Goal: Task Accomplishment & Management: Complete application form

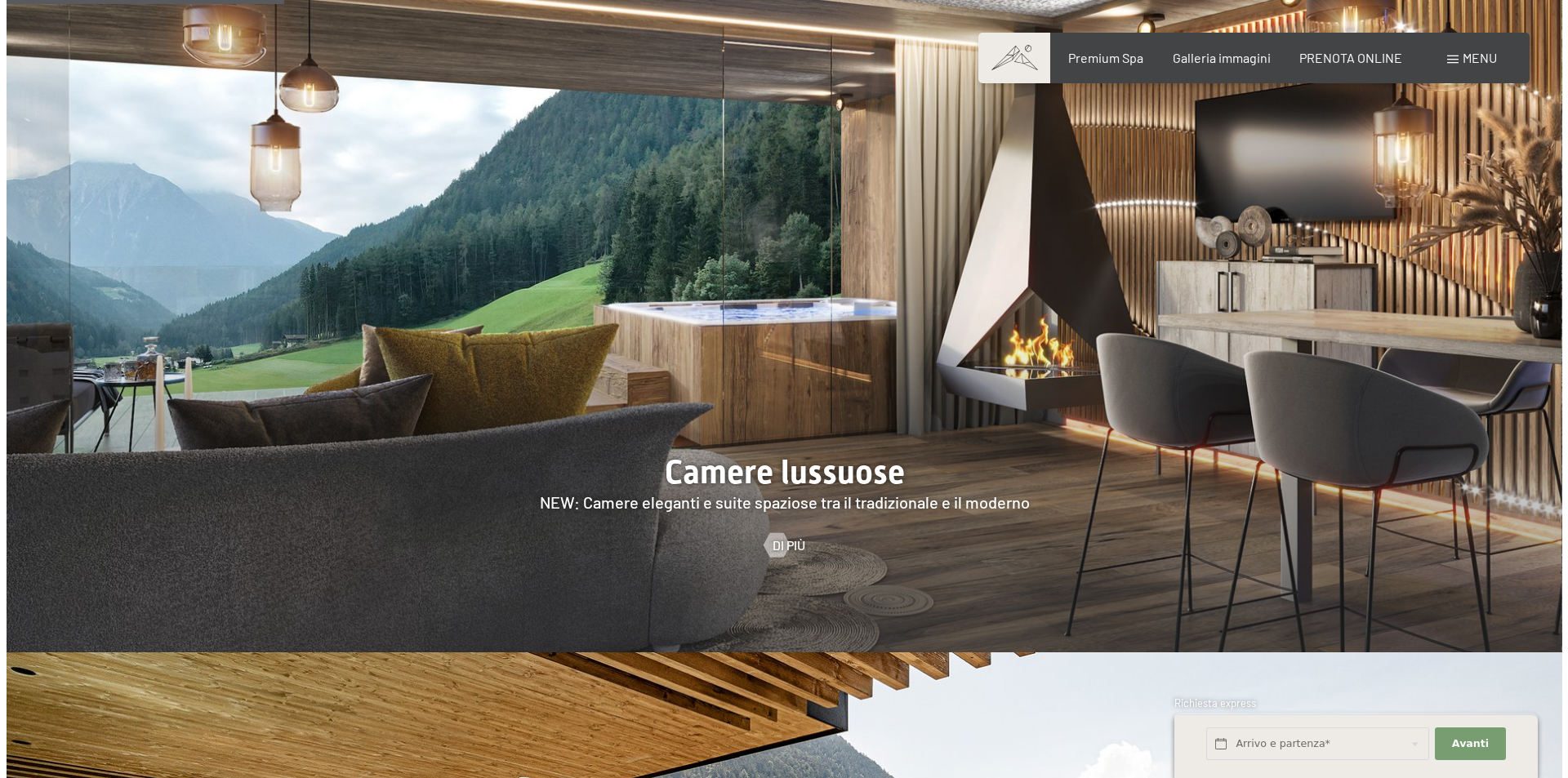
scroll to position [1633, 0]
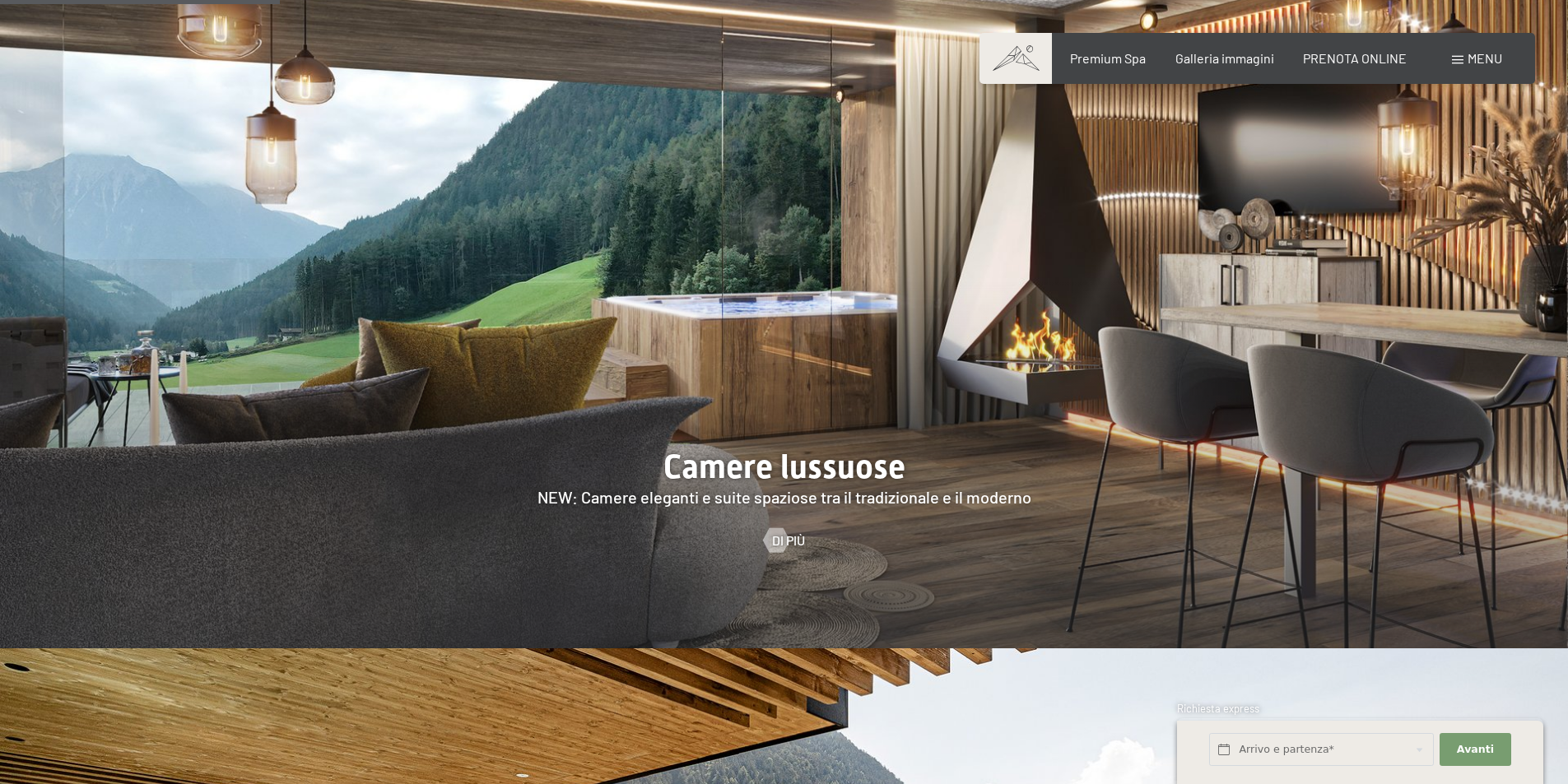
click at [1473, 60] on span "Menu" at bounding box center [1484, 58] width 34 height 16
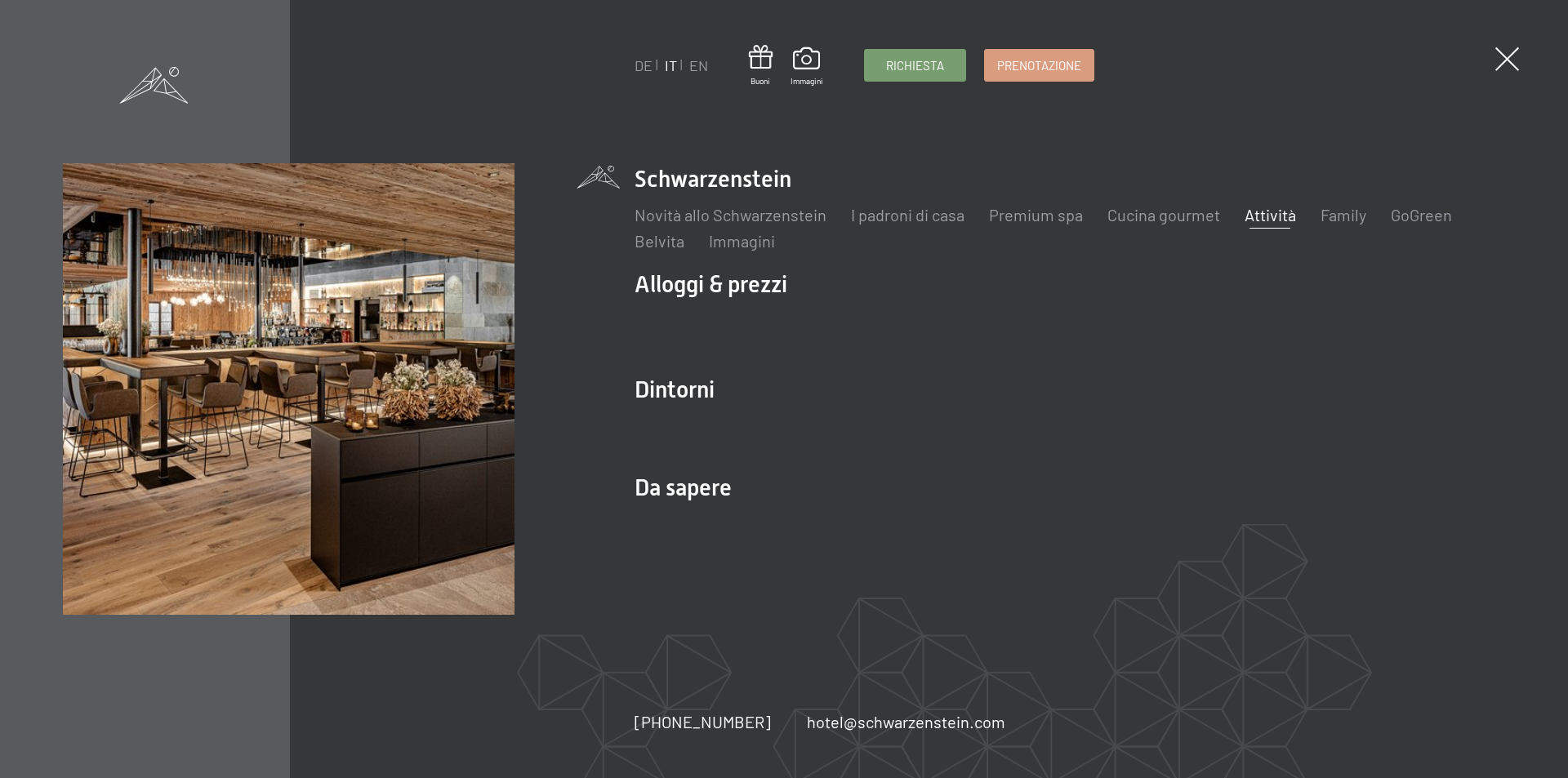
click at [1252, 218] on link "Attività" at bounding box center [1270, 215] width 51 height 20
click at [1250, 214] on link "Attività" at bounding box center [1270, 215] width 51 height 20
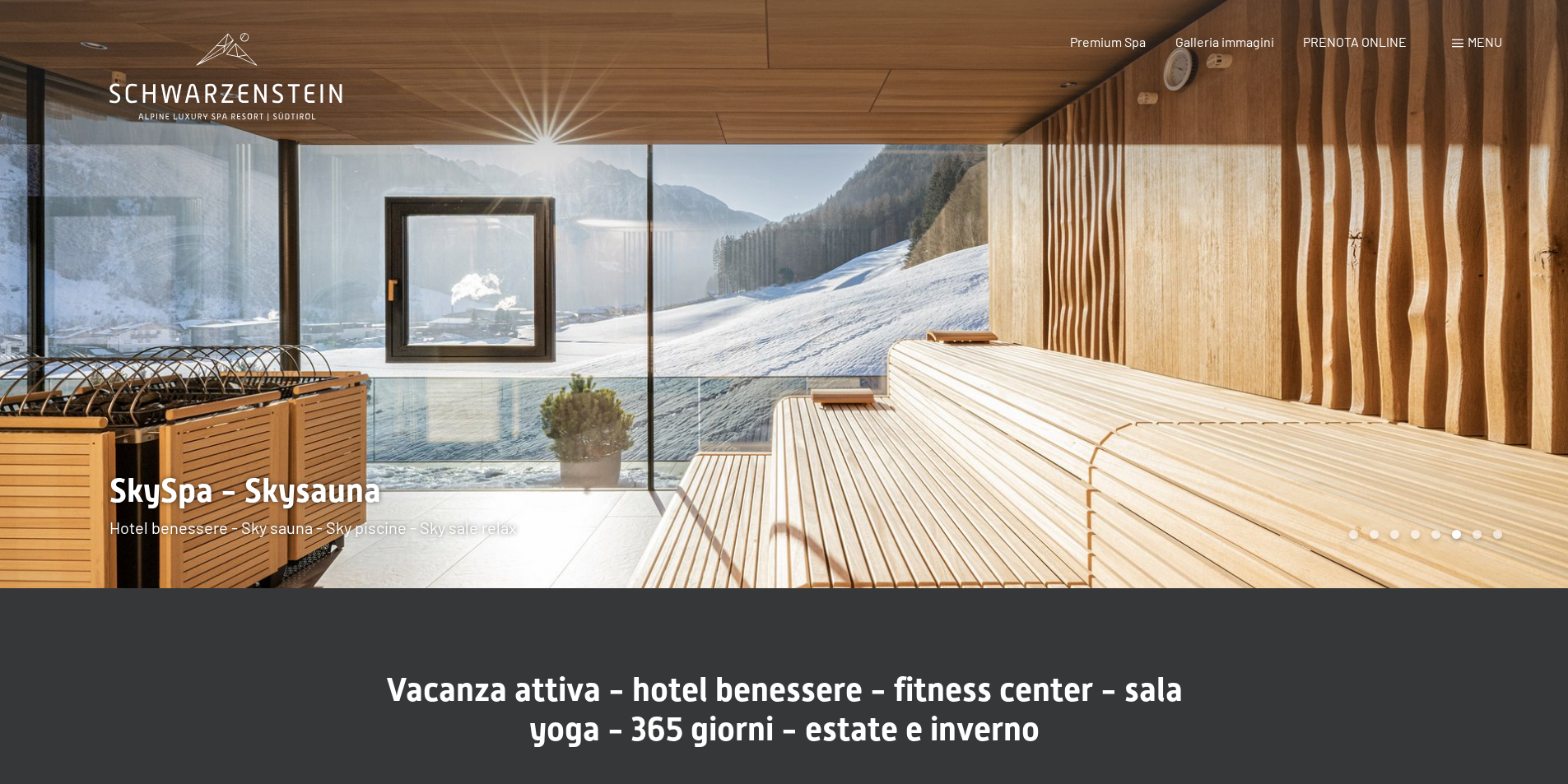
click at [1531, 325] on div at bounding box center [1176, 294] width 784 height 588
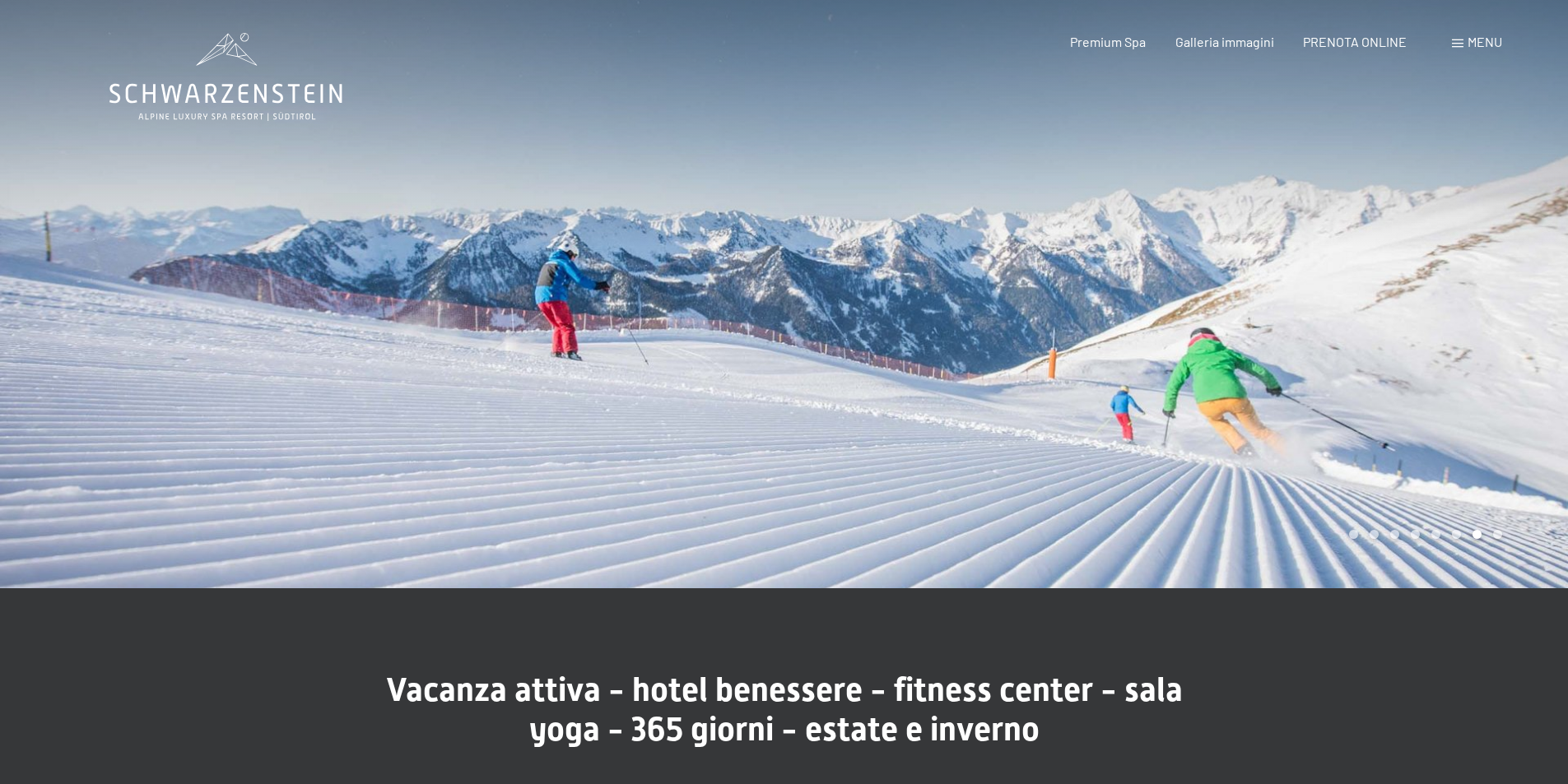
click at [1529, 324] on div at bounding box center [1176, 294] width 784 height 588
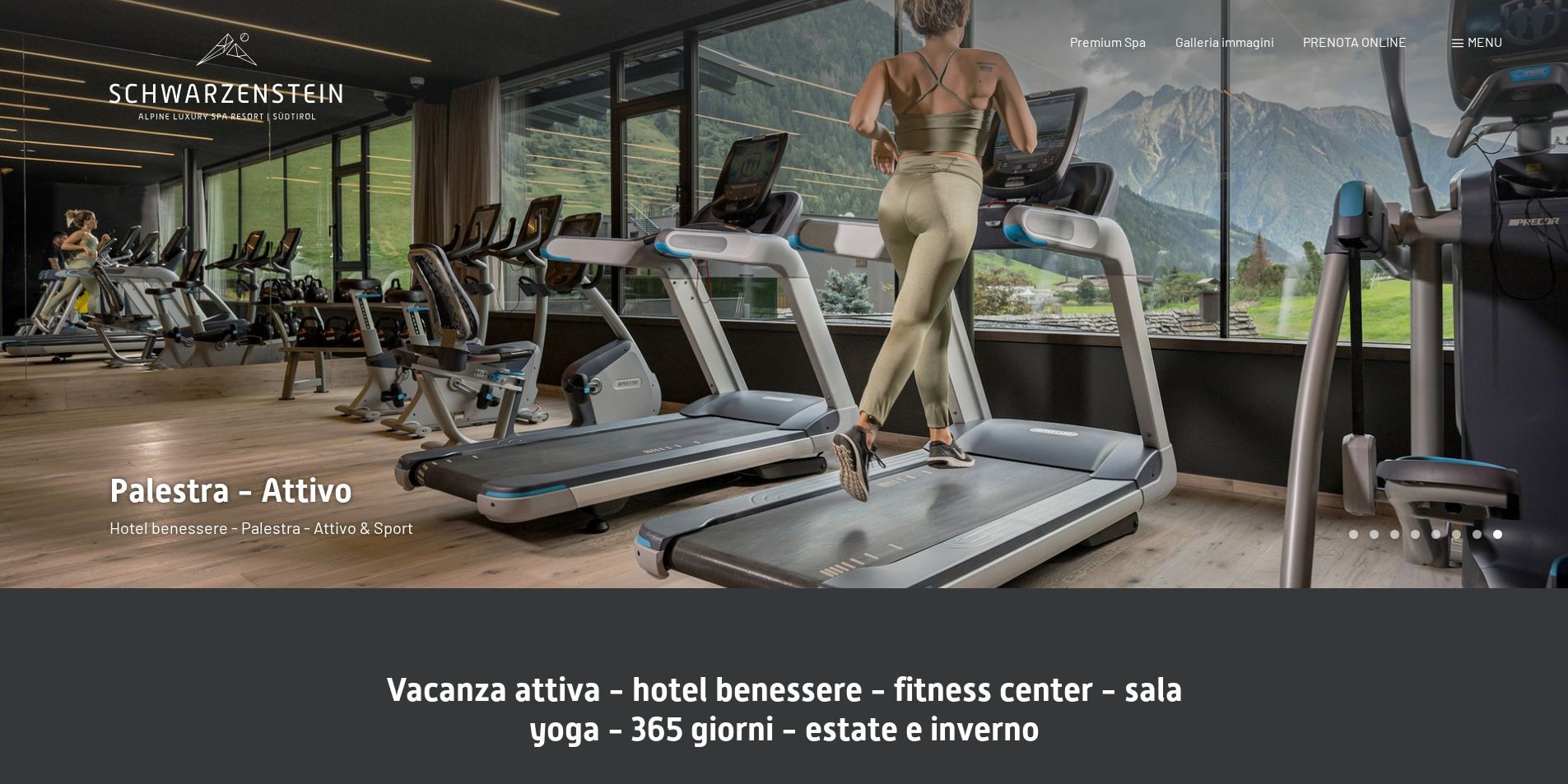
click at [1529, 324] on div at bounding box center [1176, 294] width 784 height 588
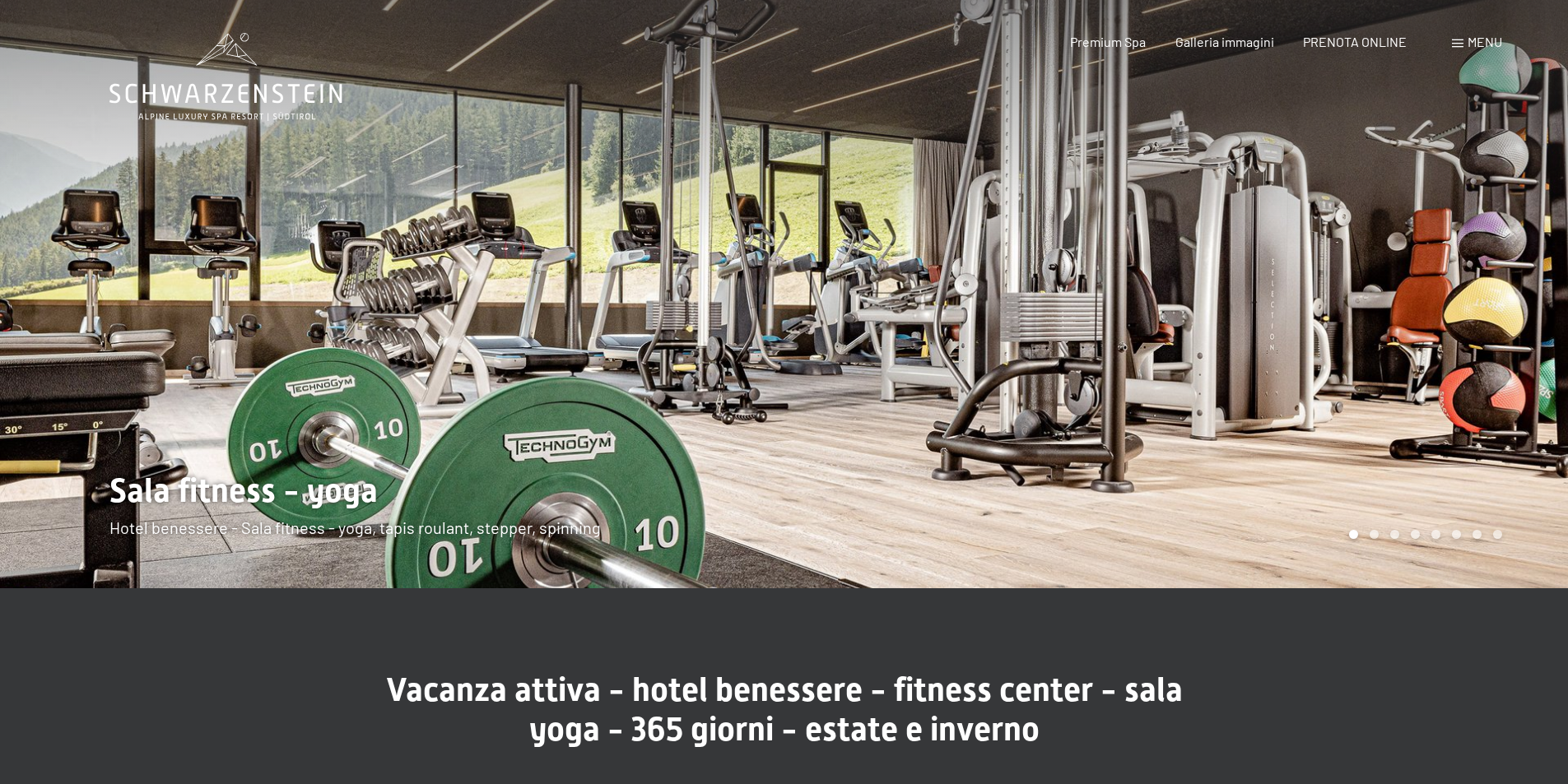
click at [75, 295] on div at bounding box center [392, 294] width 784 height 588
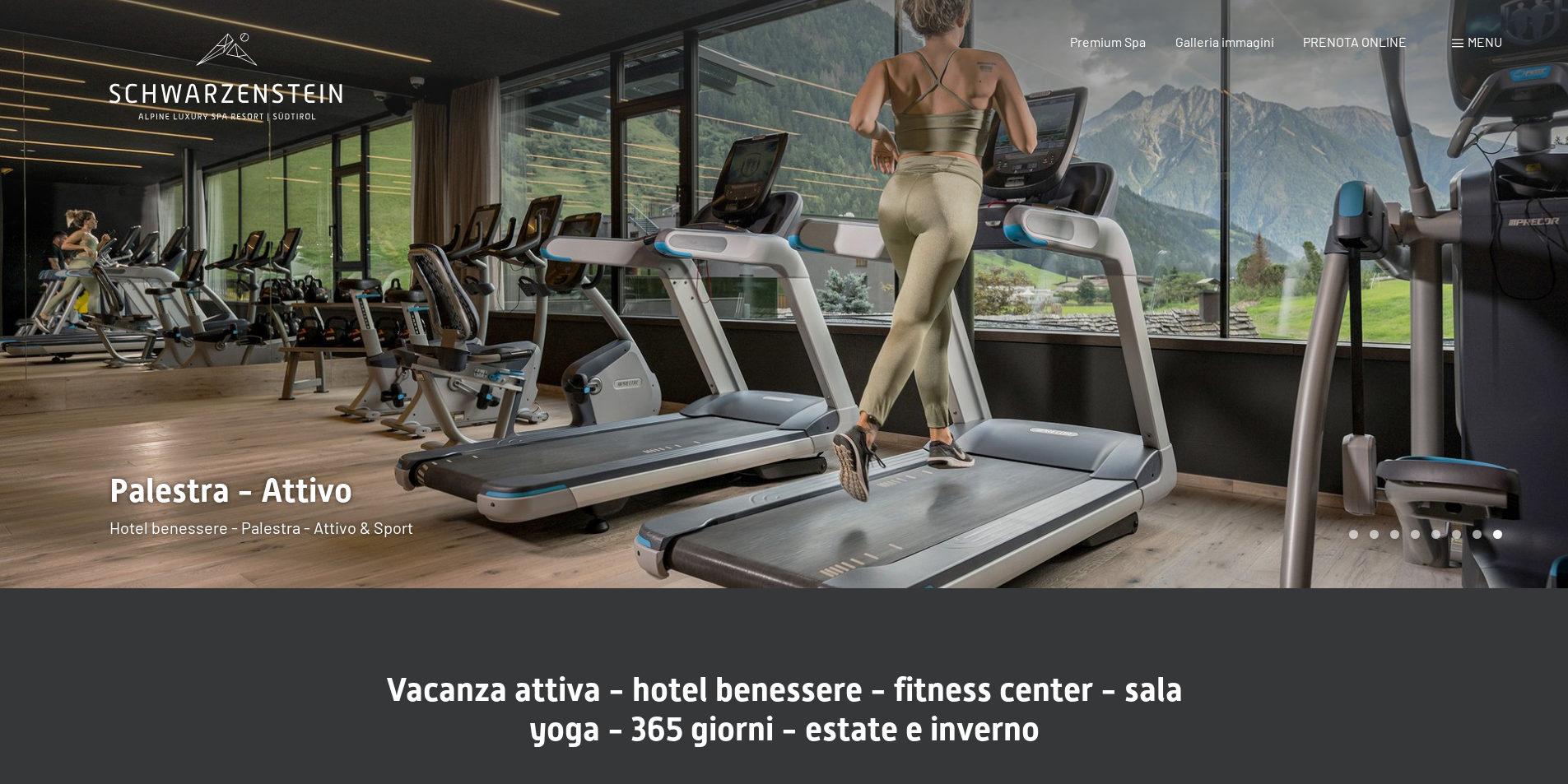
drag, startPoint x: 1452, startPoint y: 274, endPoint x: 1444, endPoint y: 273, distance: 8.1
click at [1452, 274] on div at bounding box center [1176, 294] width 784 height 588
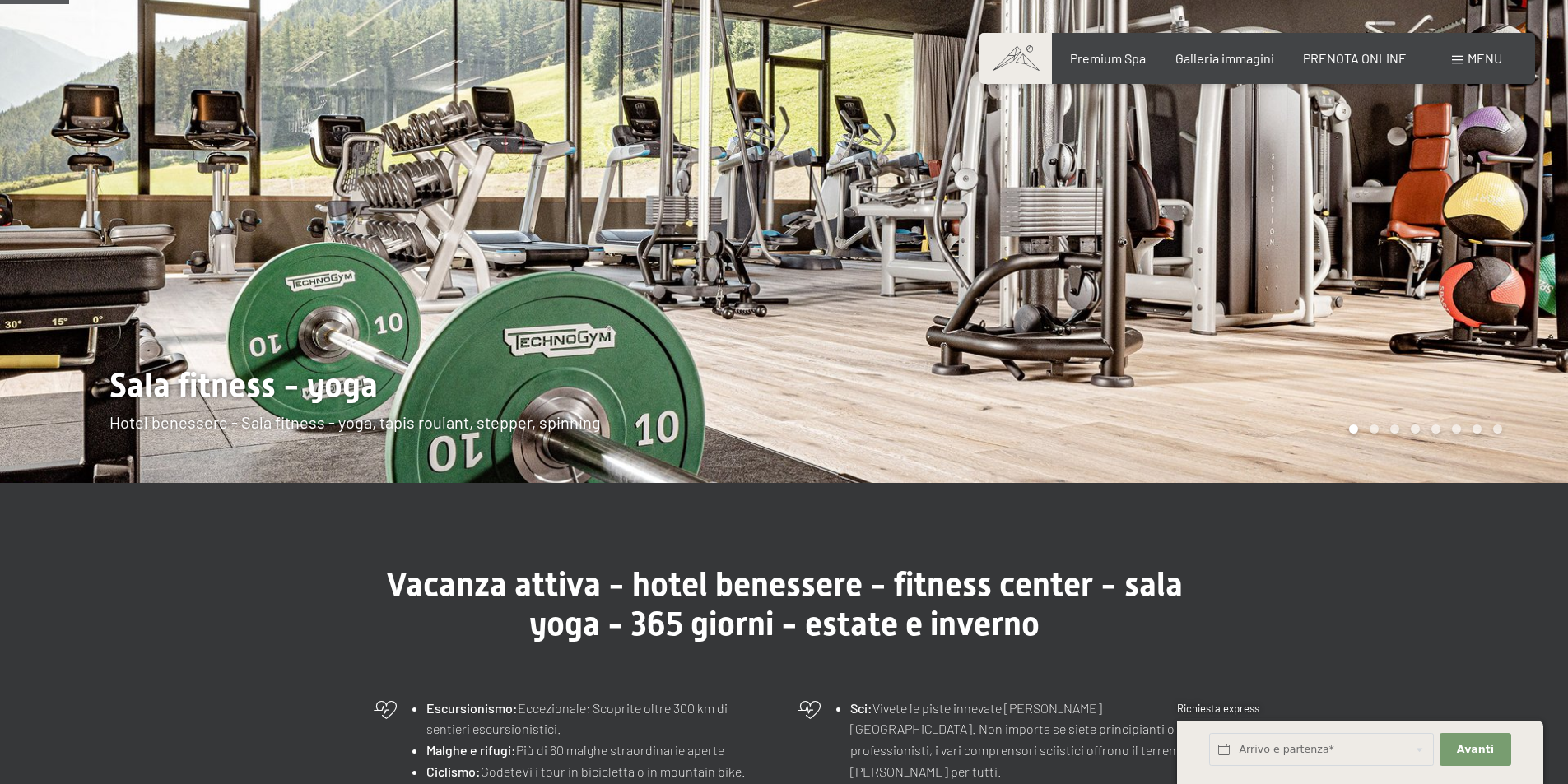
scroll to position [82, 0]
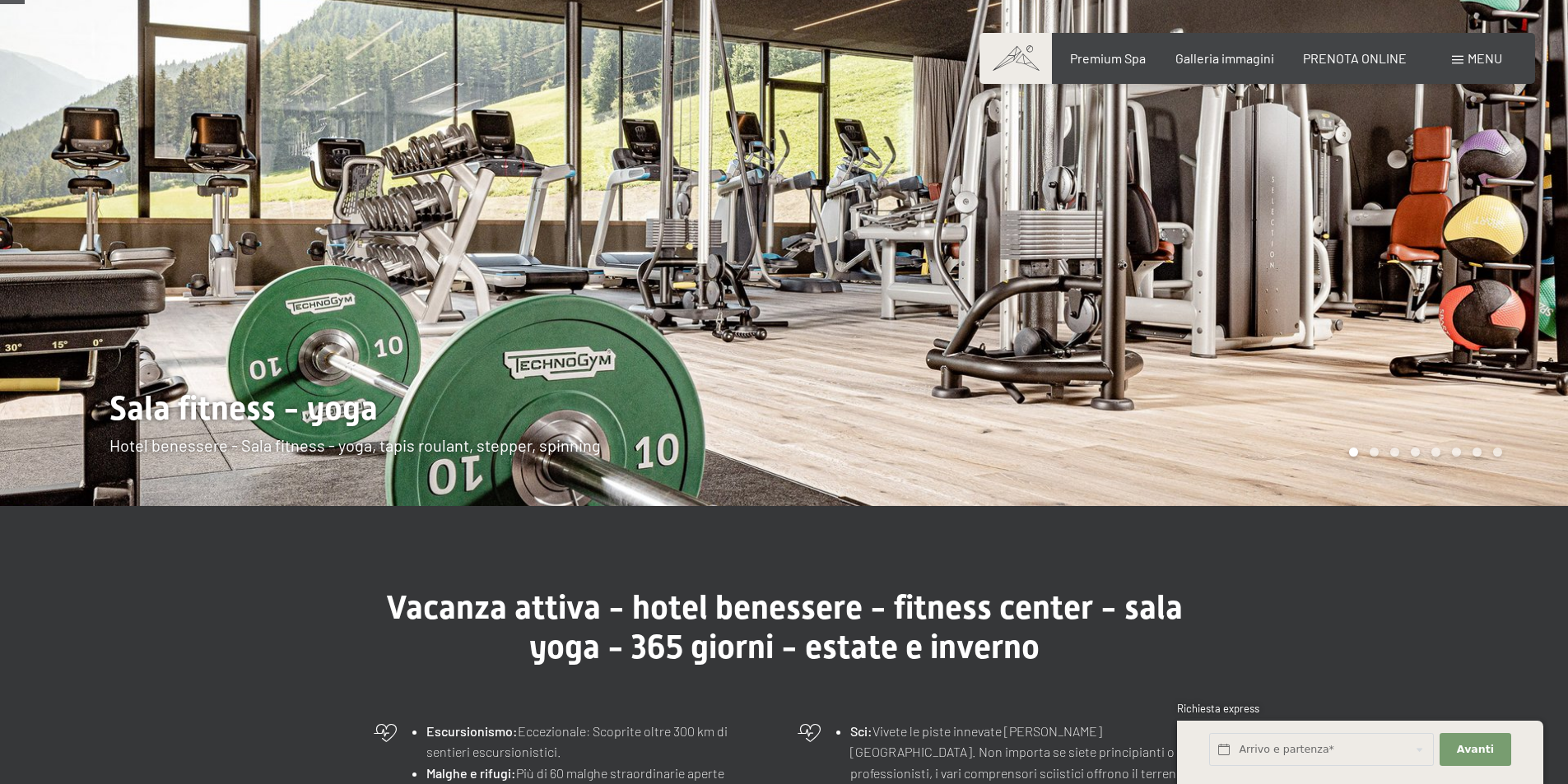
click at [1480, 279] on div at bounding box center [1176, 212] width 784 height 588
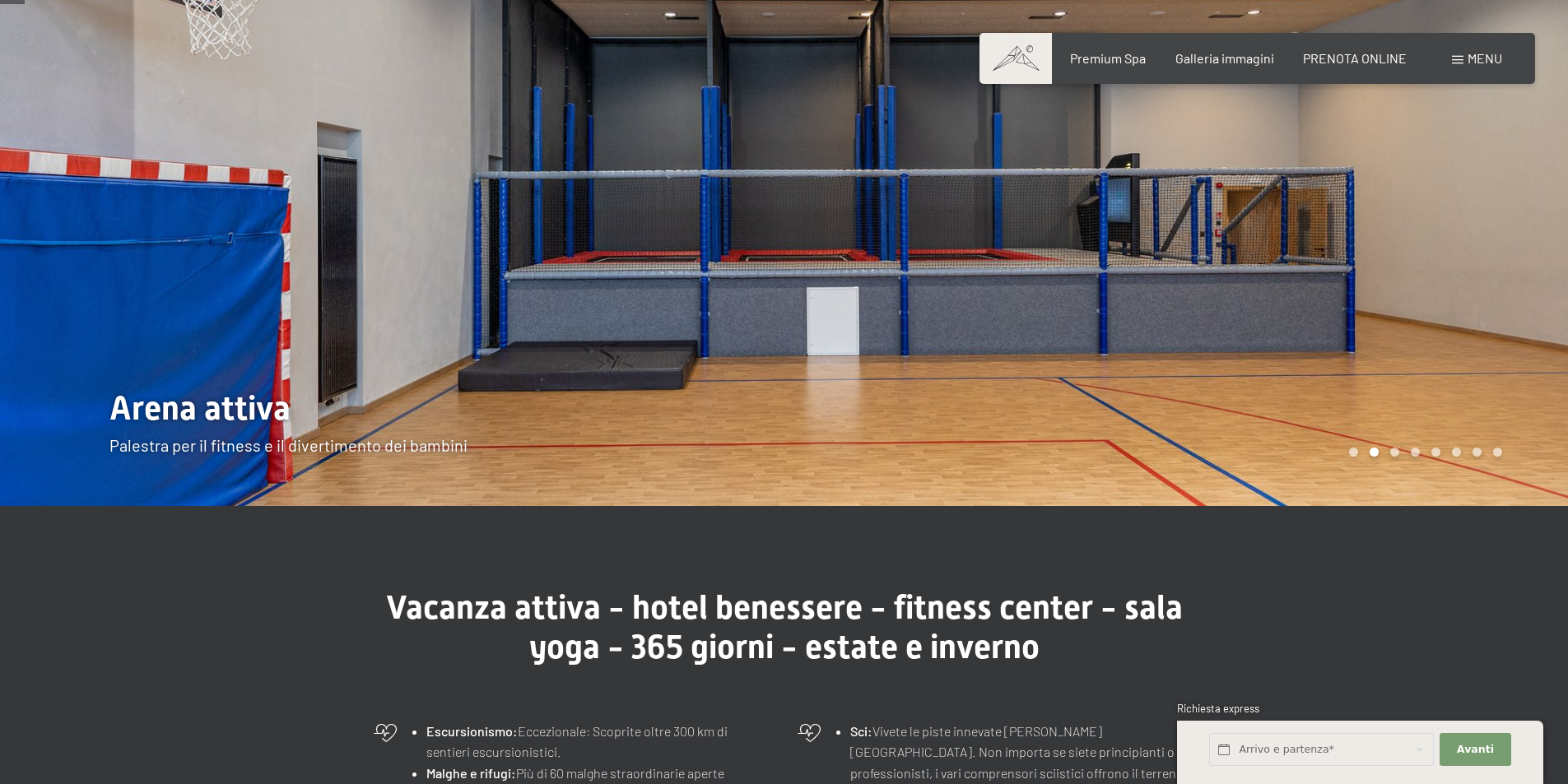
click at [1480, 279] on div at bounding box center [1176, 212] width 784 height 588
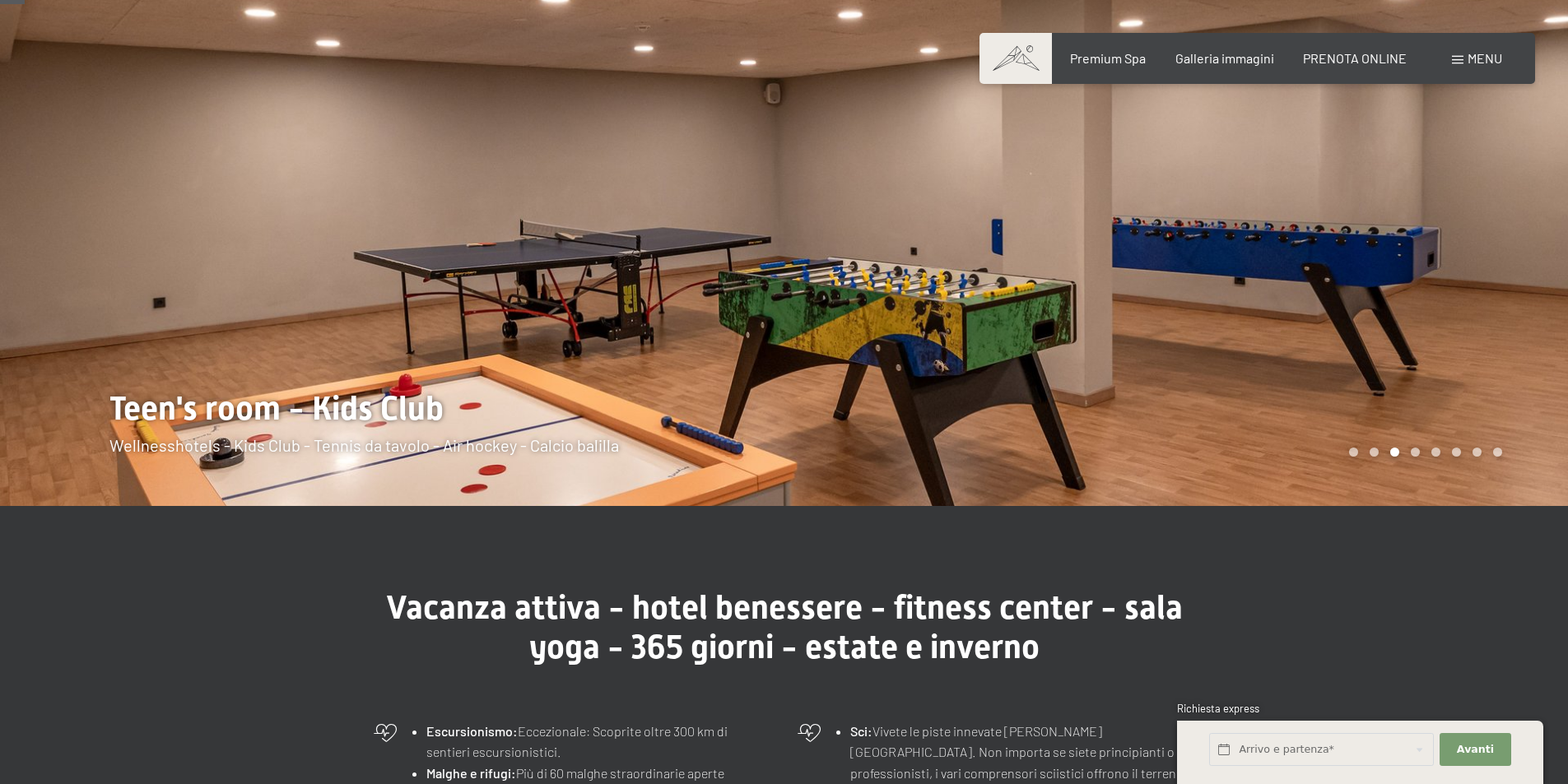
click at [1480, 279] on div at bounding box center [1176, 212] width 784 height 588
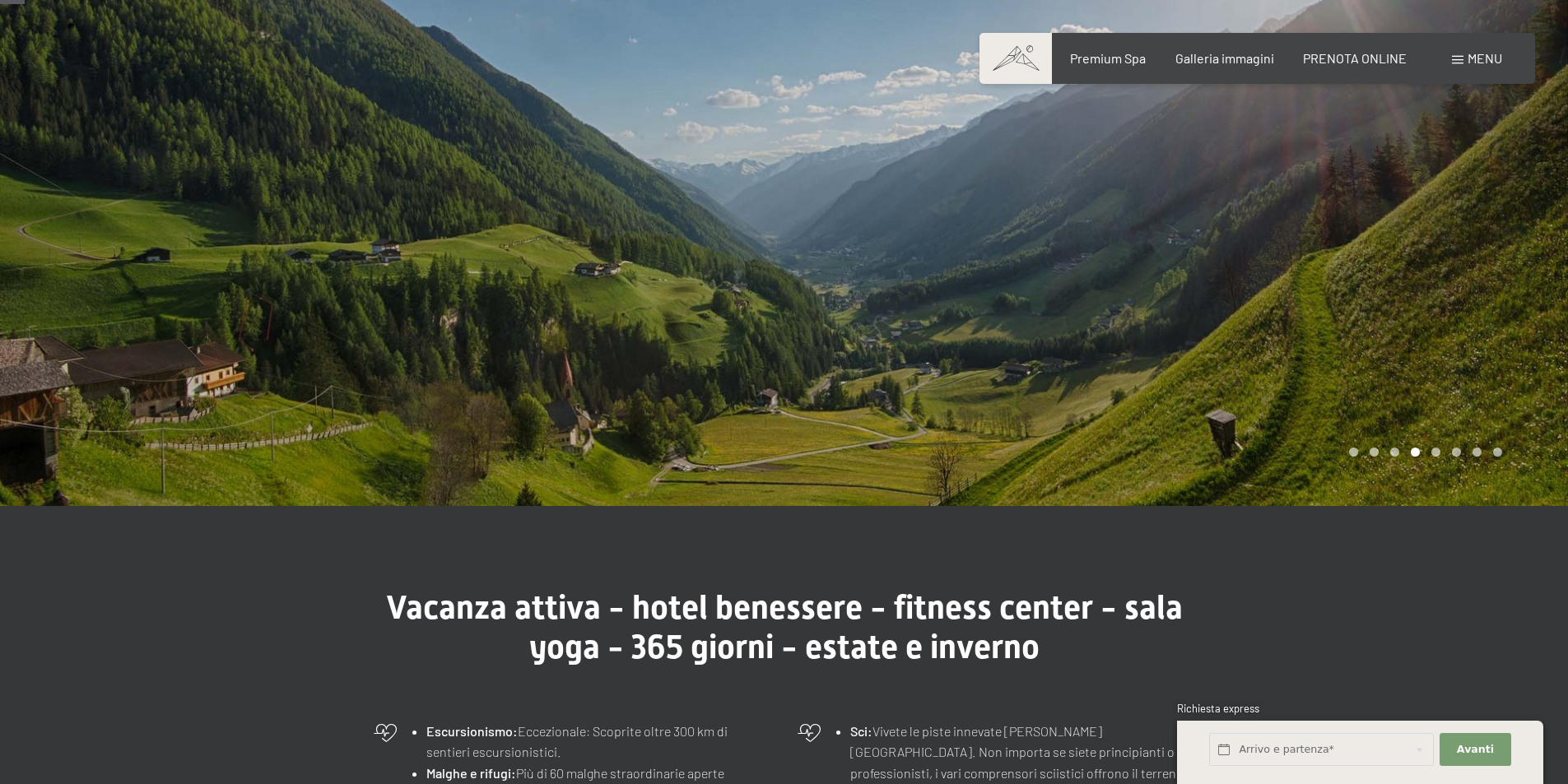
click at [1479, 279] on div at bounding box center [1176, 212] width 784 height 588
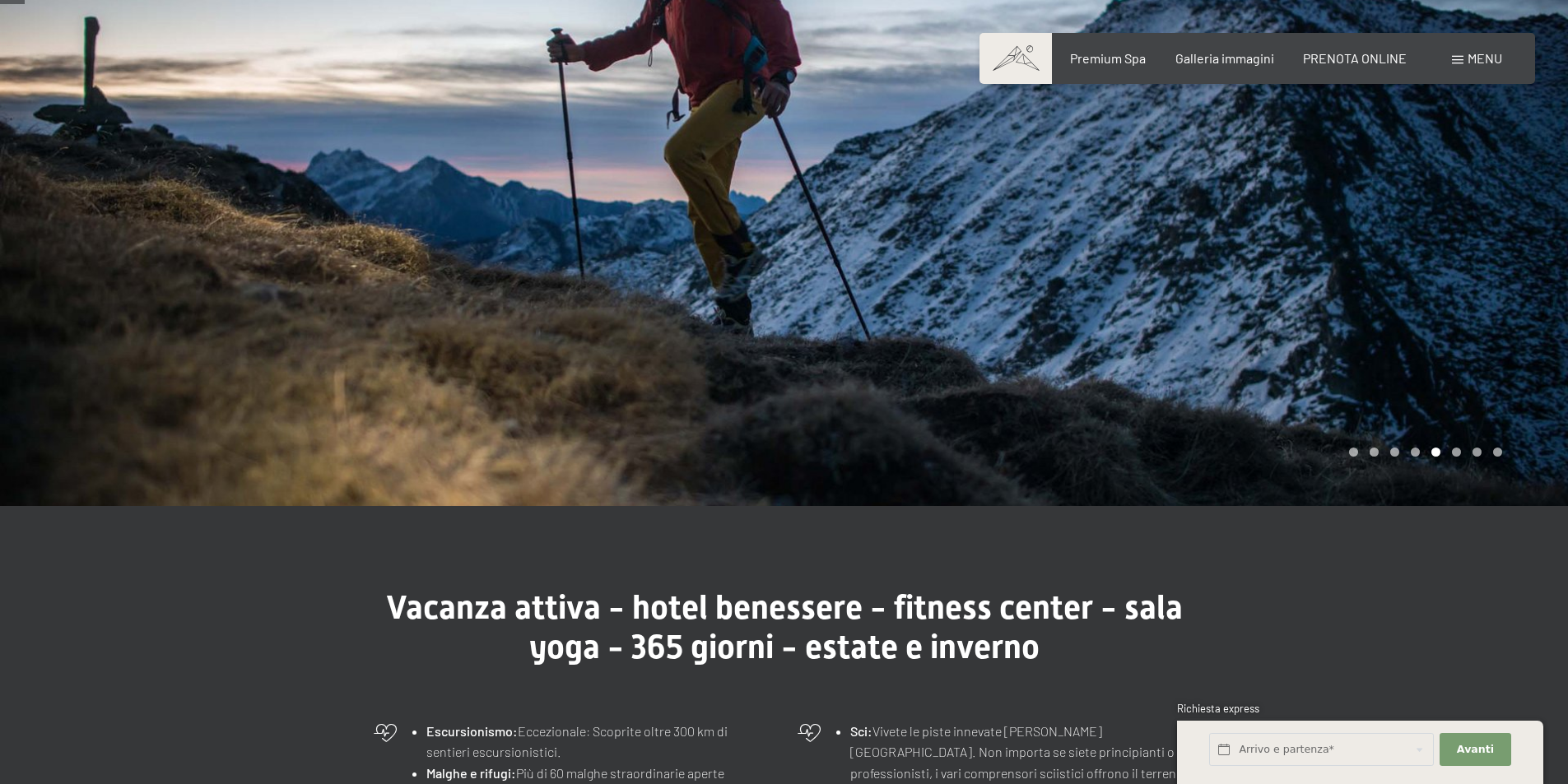
click at [1478, 279] on div at bounding box center [1176, 212] width 784 height 588
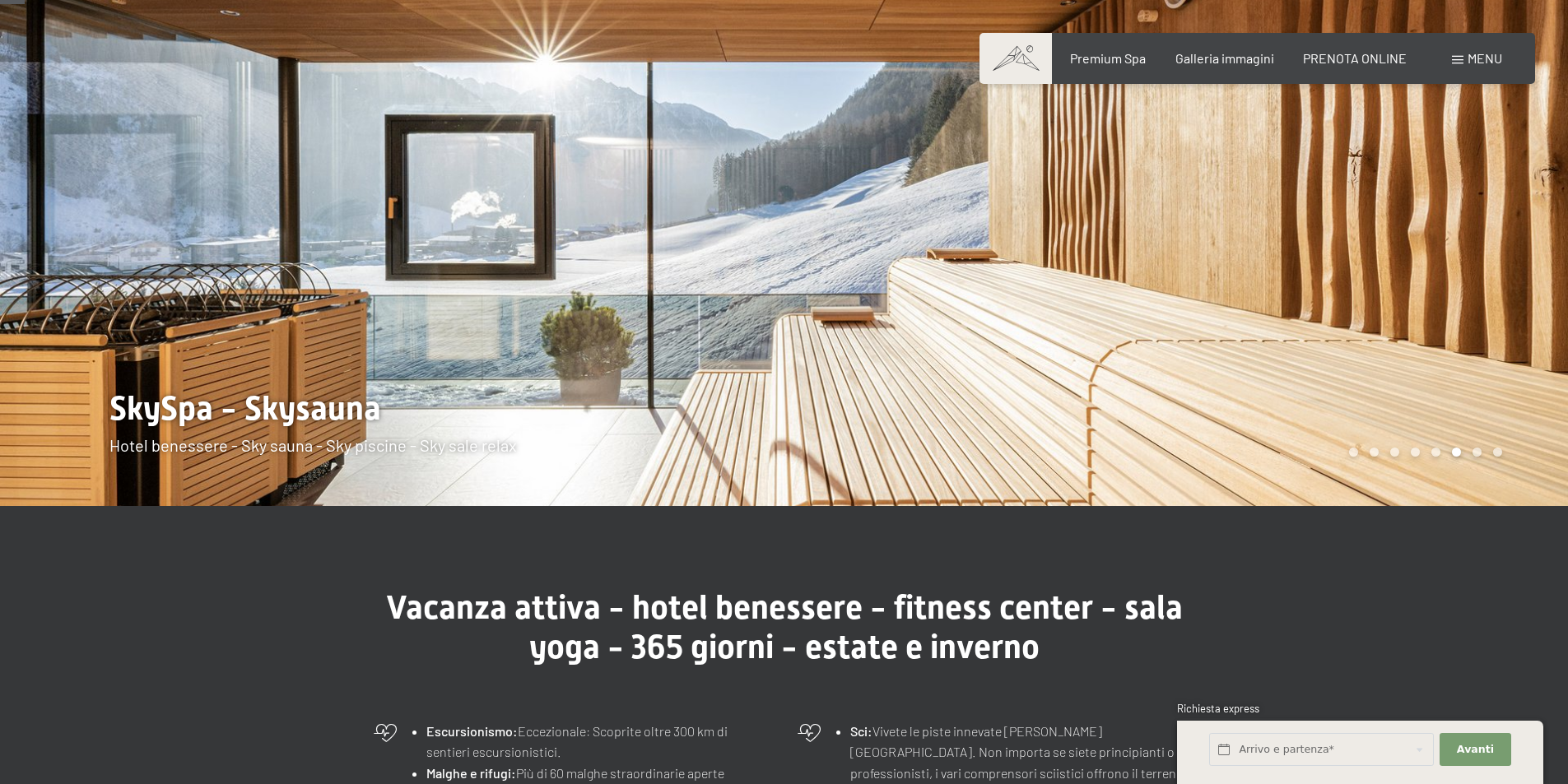
click at [1478, 279] on div at bounding box center [1176, 212] width 784 height 588
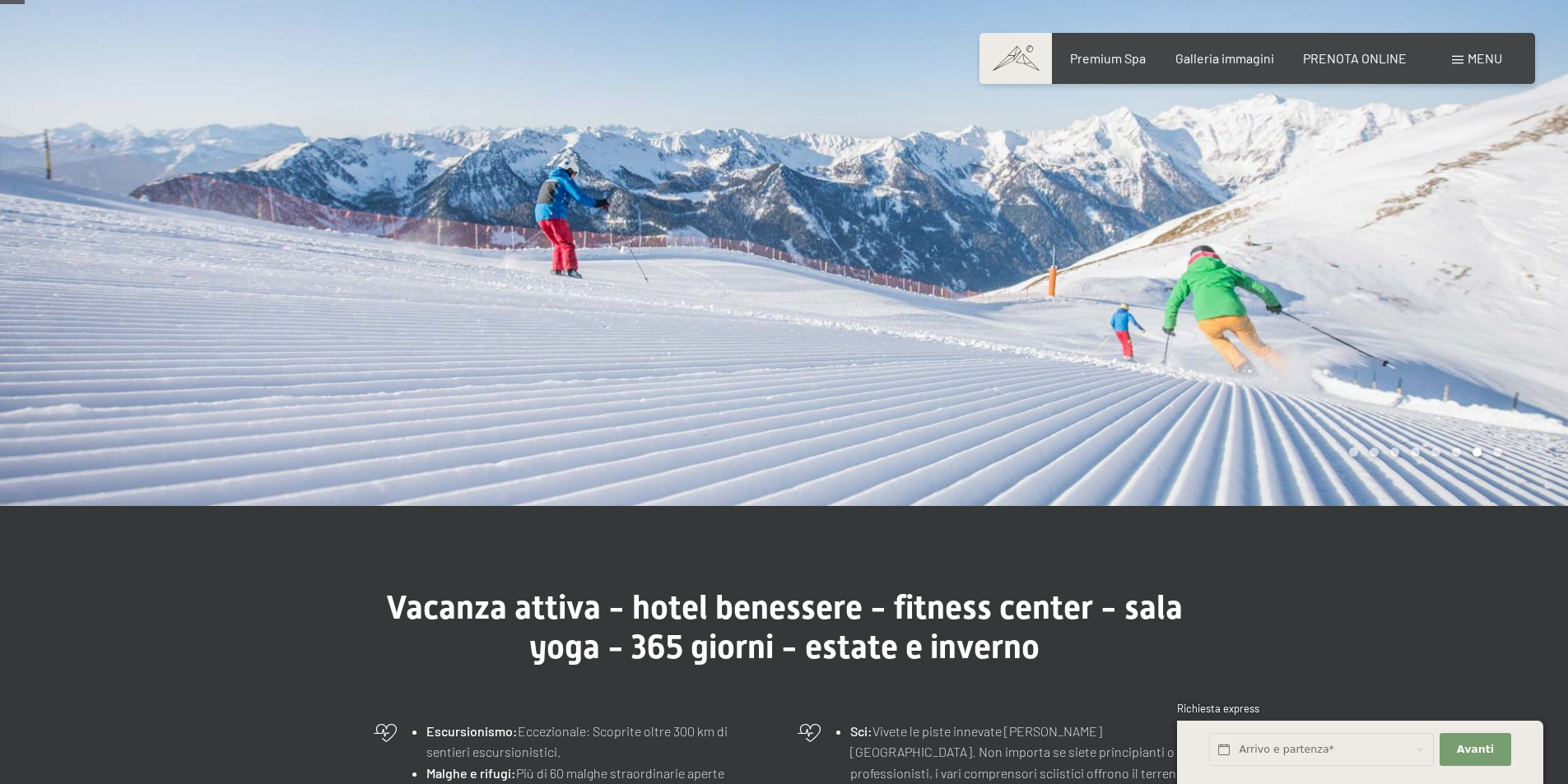
click at [1476, 279] on div at bounding box center [1176, 212] width 784 height 588
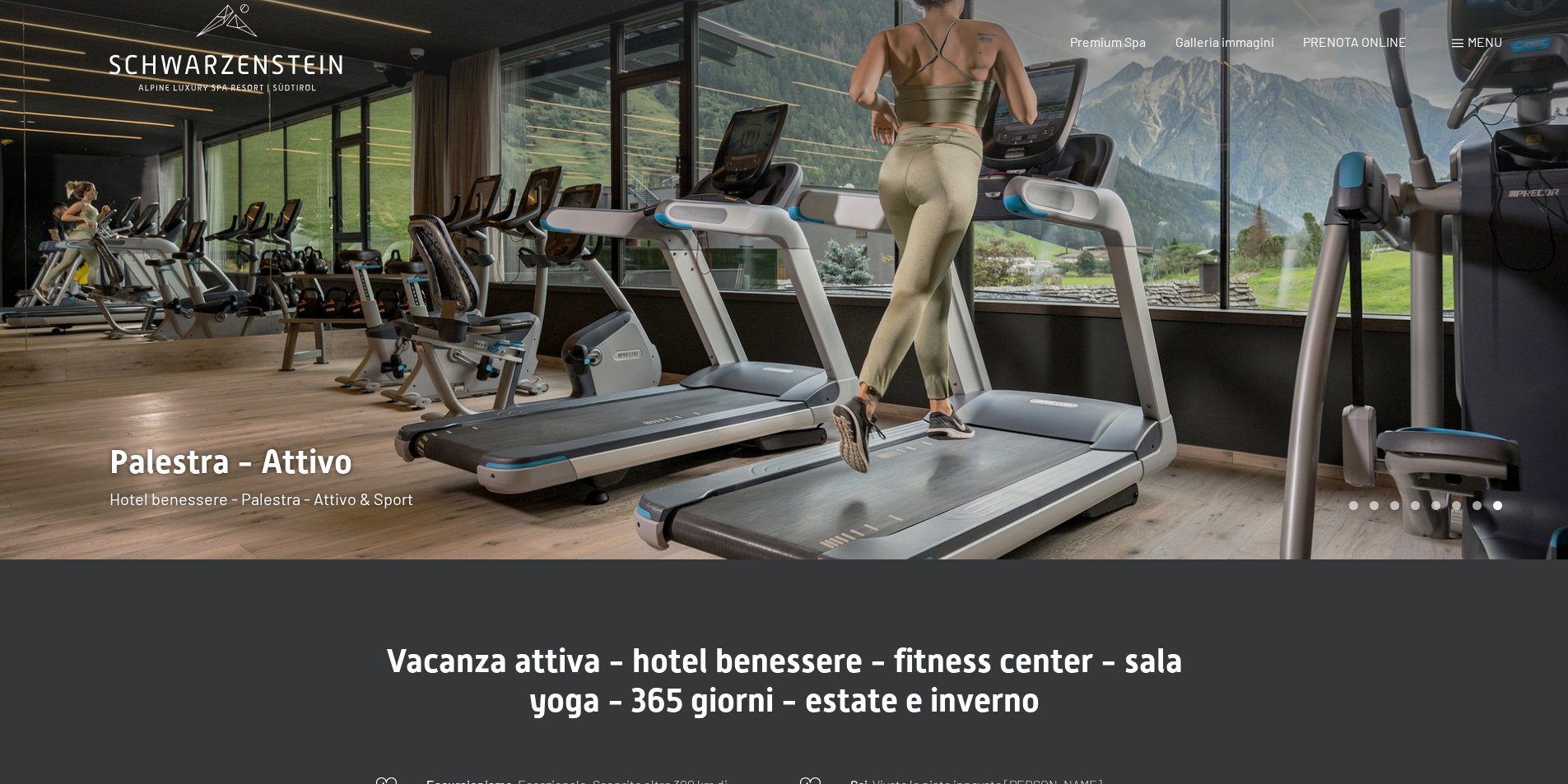
scroll to position [0, 0]
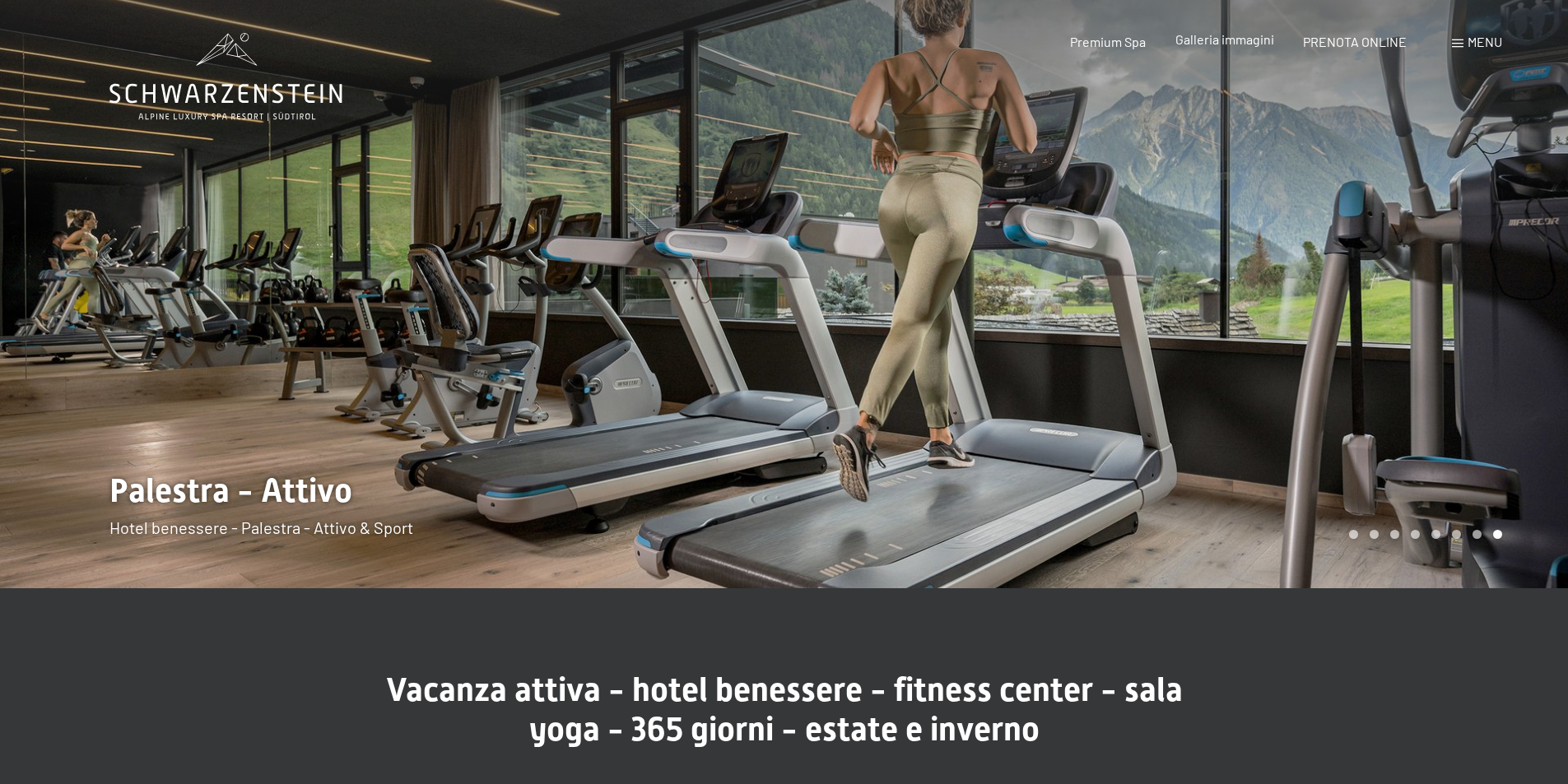
click at [1226, 45] on span "Galleria immagini" at bounding box center [1225, 38] width 99 height 16
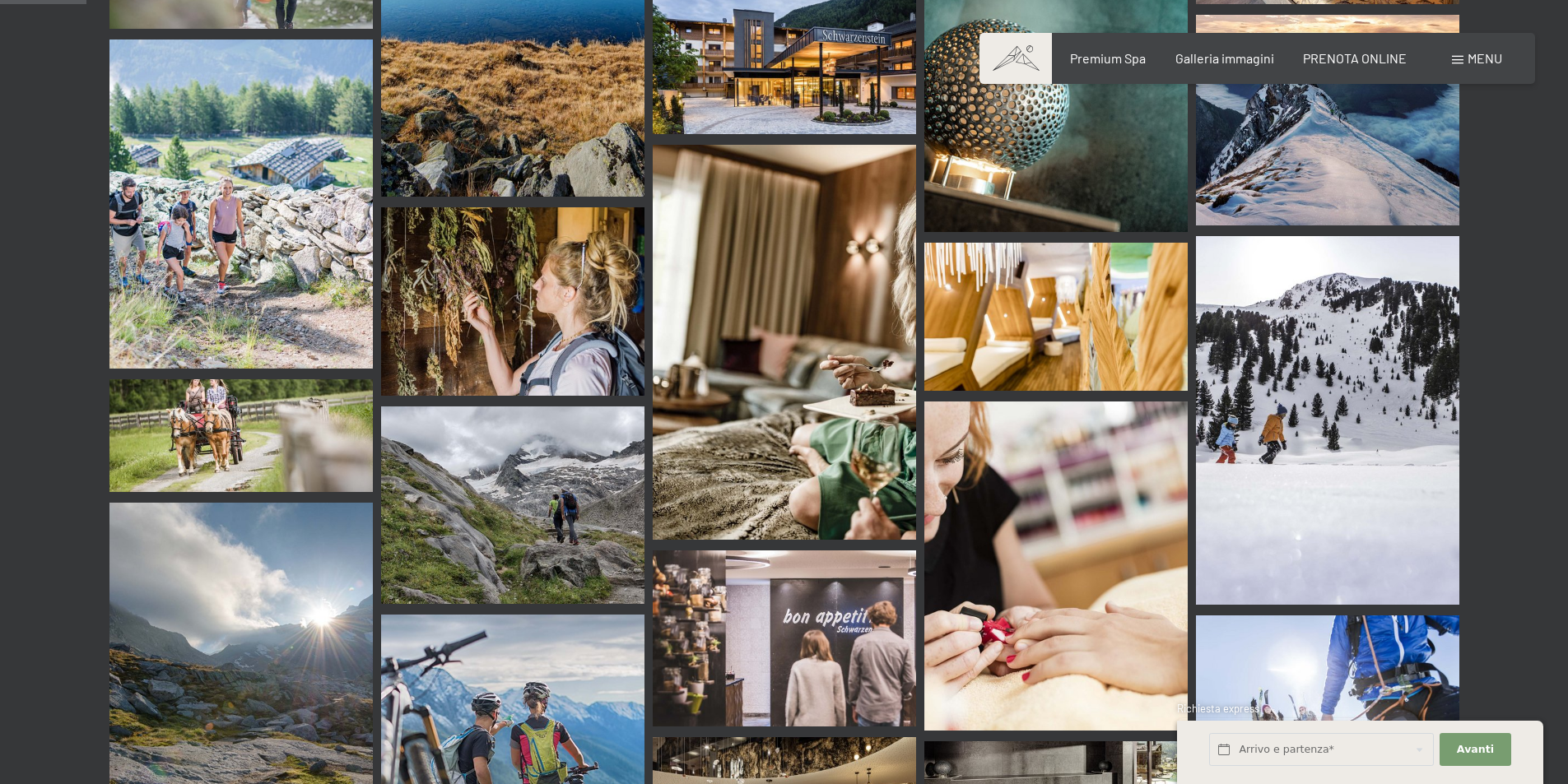
scroll to position [1152, 0]
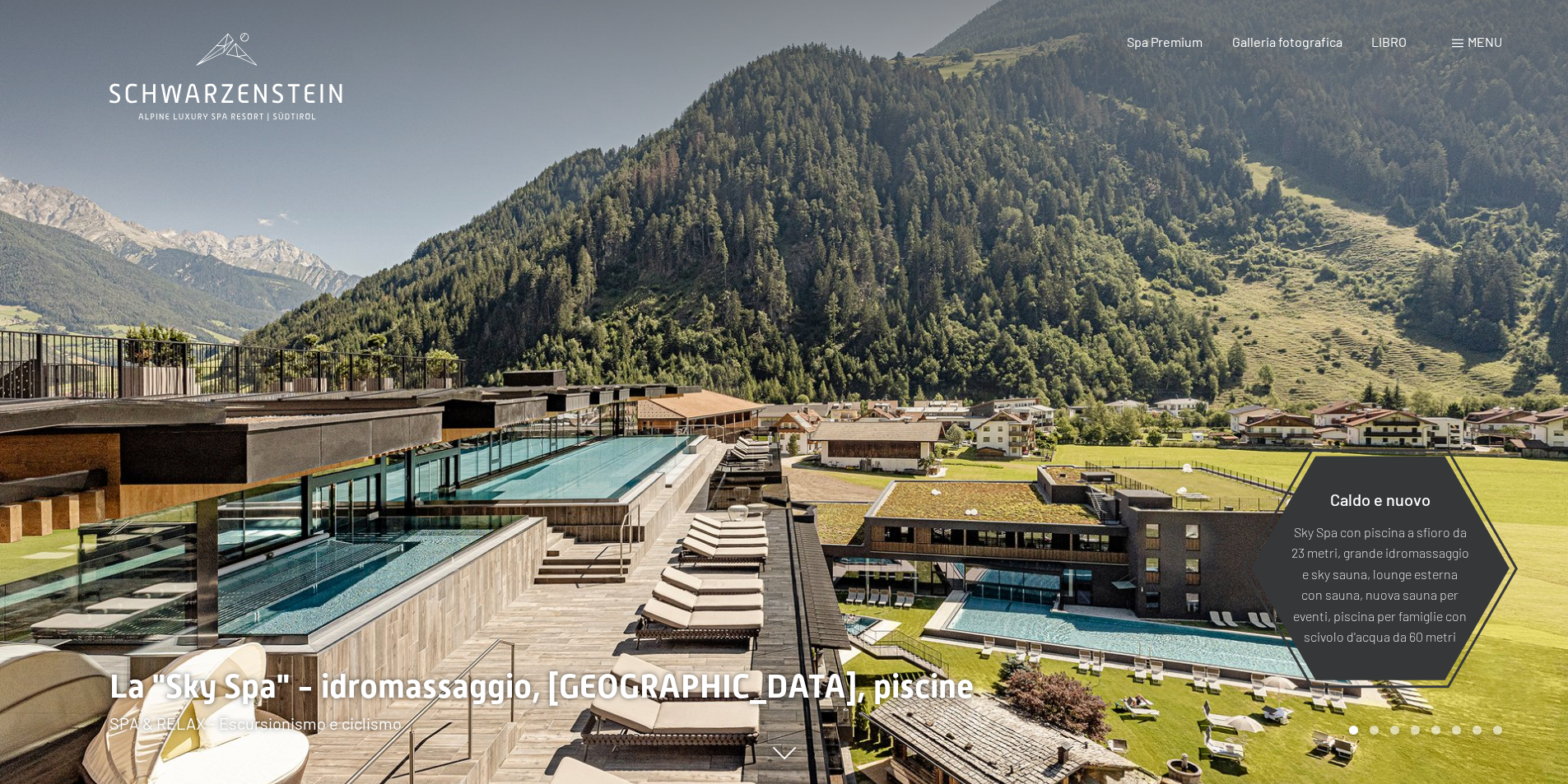
click at [1473, 43] on font "menu" at bounding box center [1484, 41] width 34 height 16
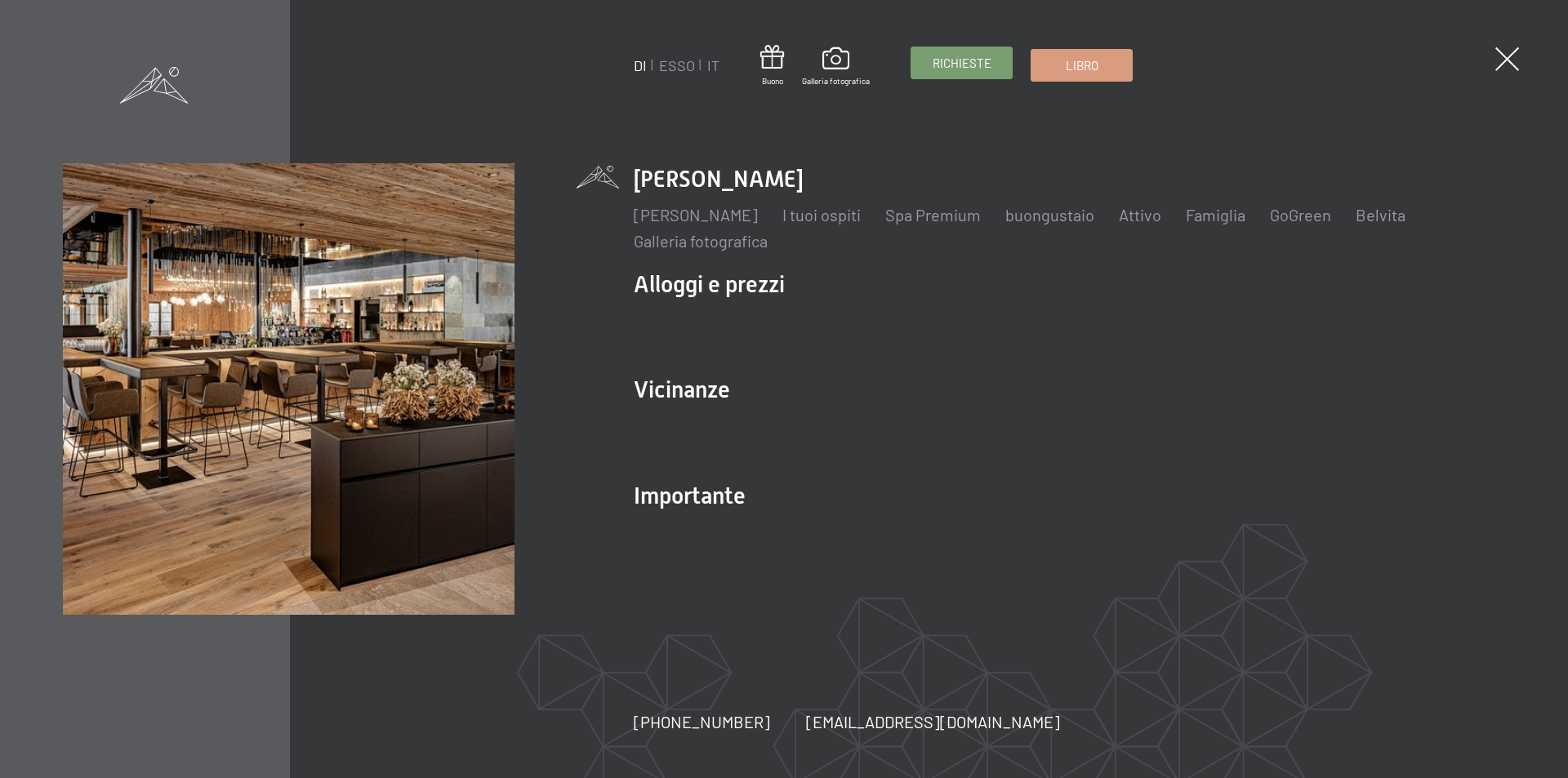
click at [979, 66] on font "Richieste" at bounding box center [962, 63] width 59 height 15
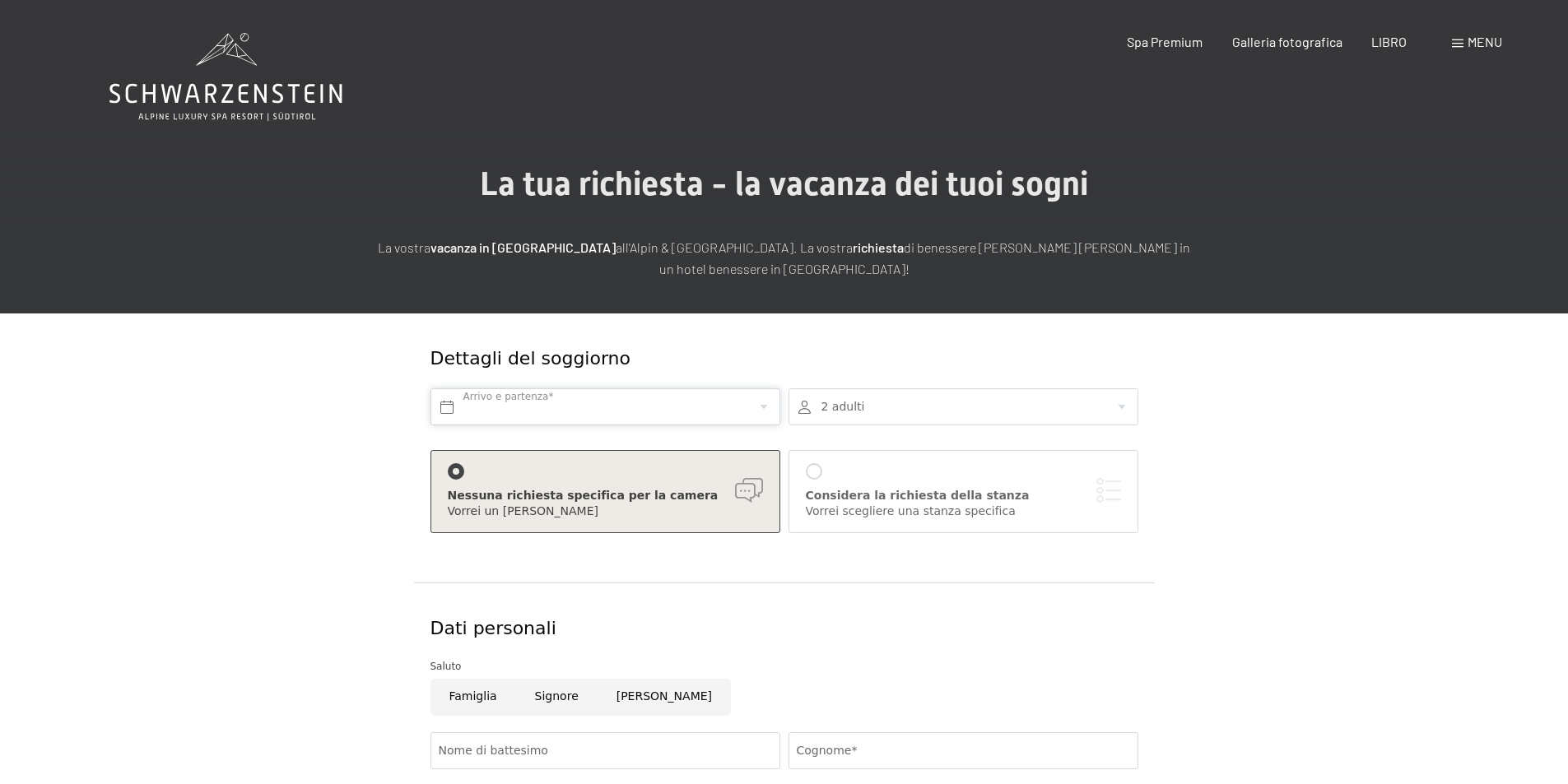
click at [613, 410] on input "text" at bounding box center [605, 407] width 350 height 37
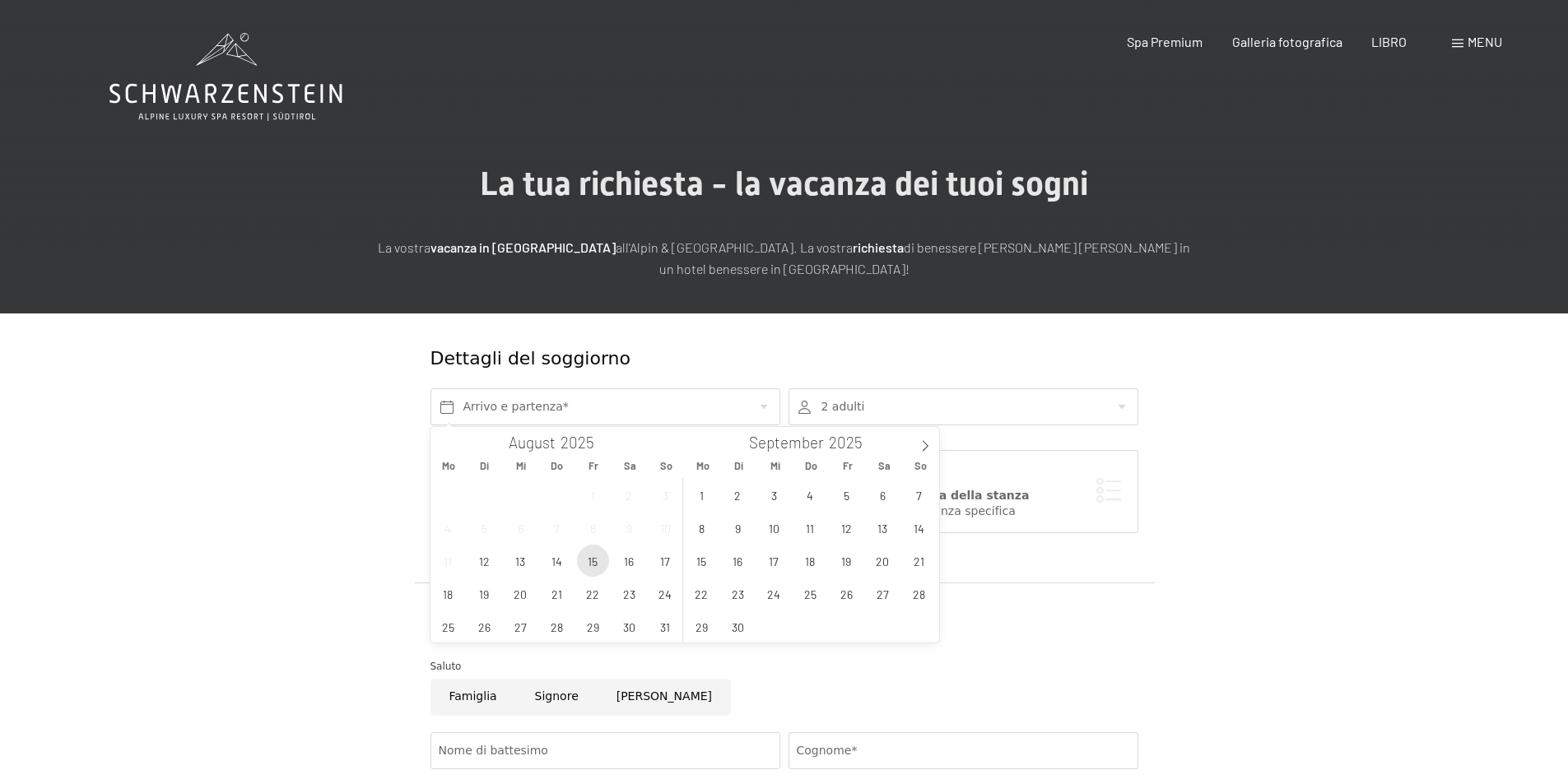
click at [582, 559] on span "15" at bounding box center [593, 561] width 32 height 32
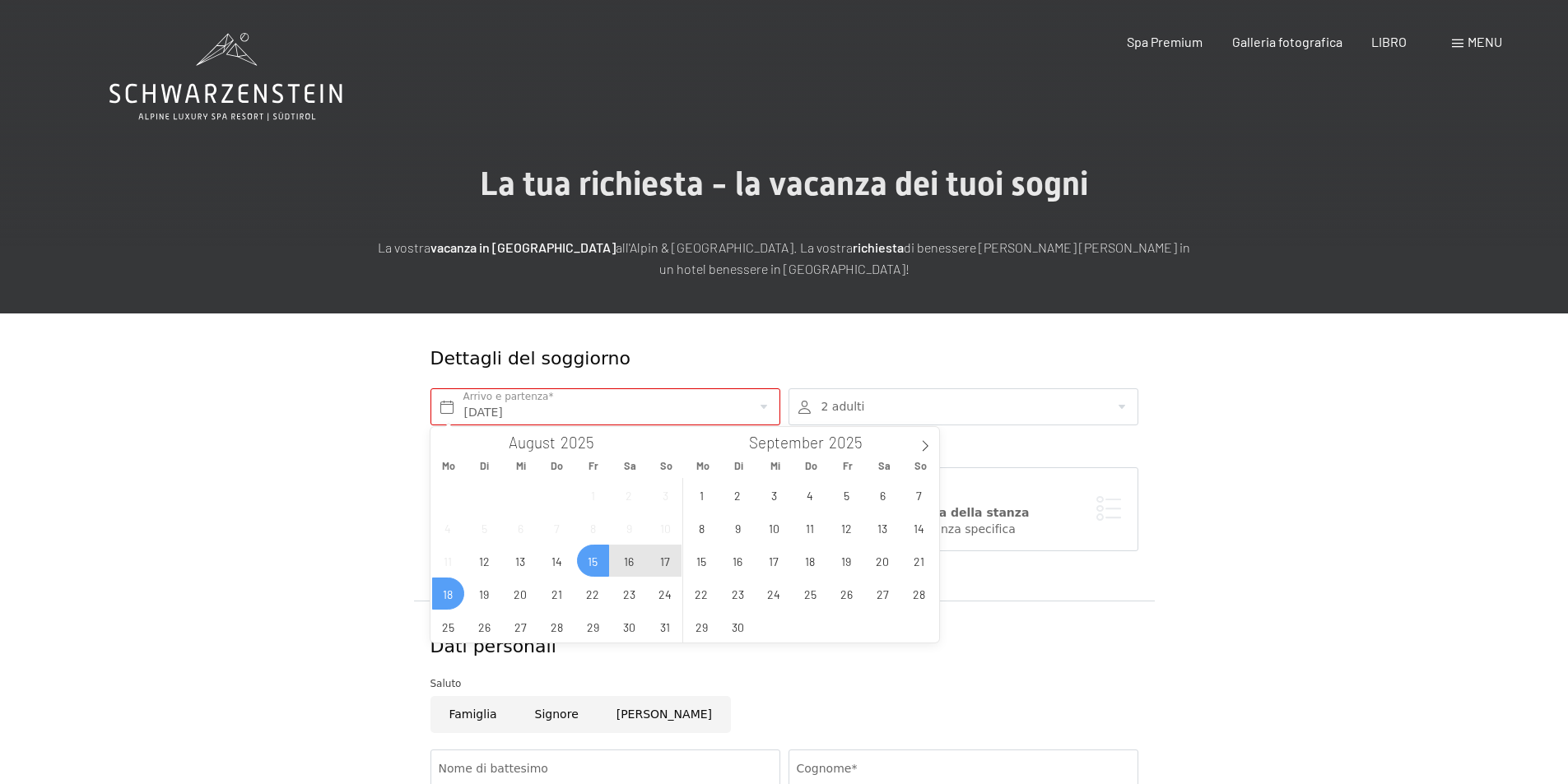
click at [445, 593] on span "18" at bounding box center [448, 593] width 32 height 32
type input "[DATE] - [DATE]"
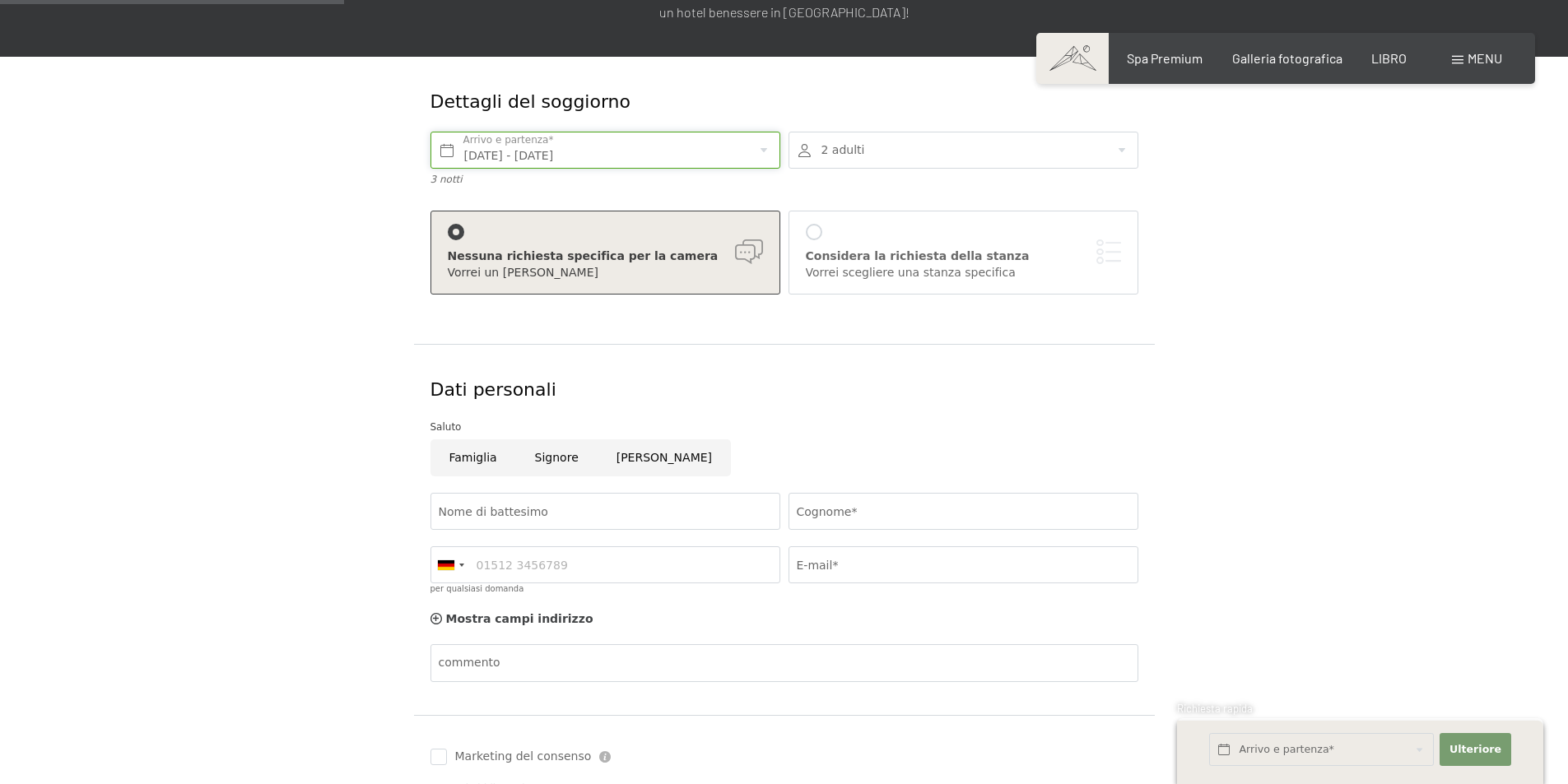
scroll to position [329, 0]
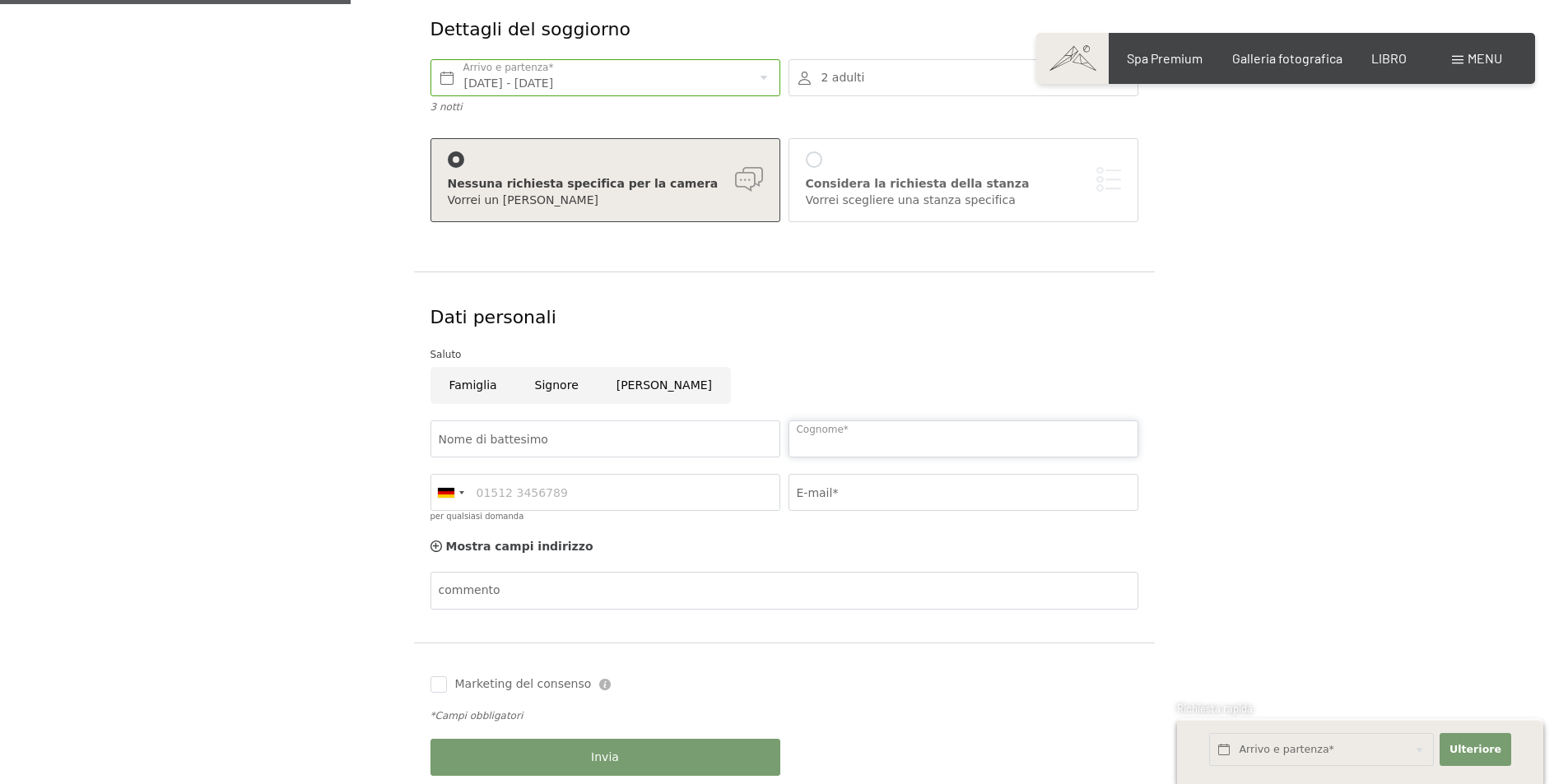
click at [845, 428] on input "Cognome*" at bounding box center [964, 439] width 350 height 37
type input "[GEOGRAPHIC_DATA]"
type input "IRENE"
type input "3926572312"
type input "ireneparma.ip@gmail.com"
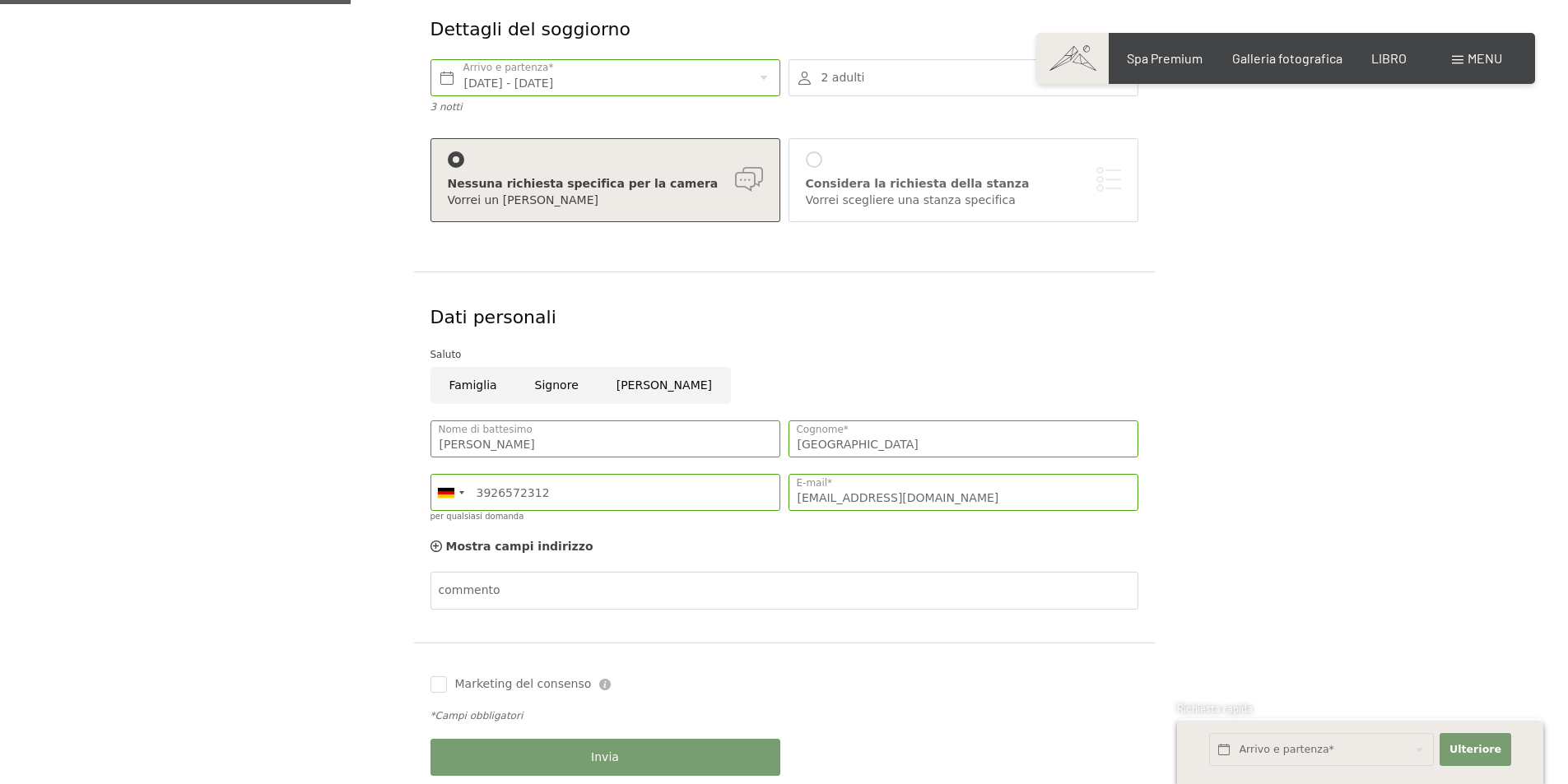
click at [372, 520] on form "Dettagli del soggiorno Fr. 15.08.2025 - Mo. 18.08.2025 Arrivo e partenza* 3 not…" at bounding box center [784, 397] width 1123 height 825
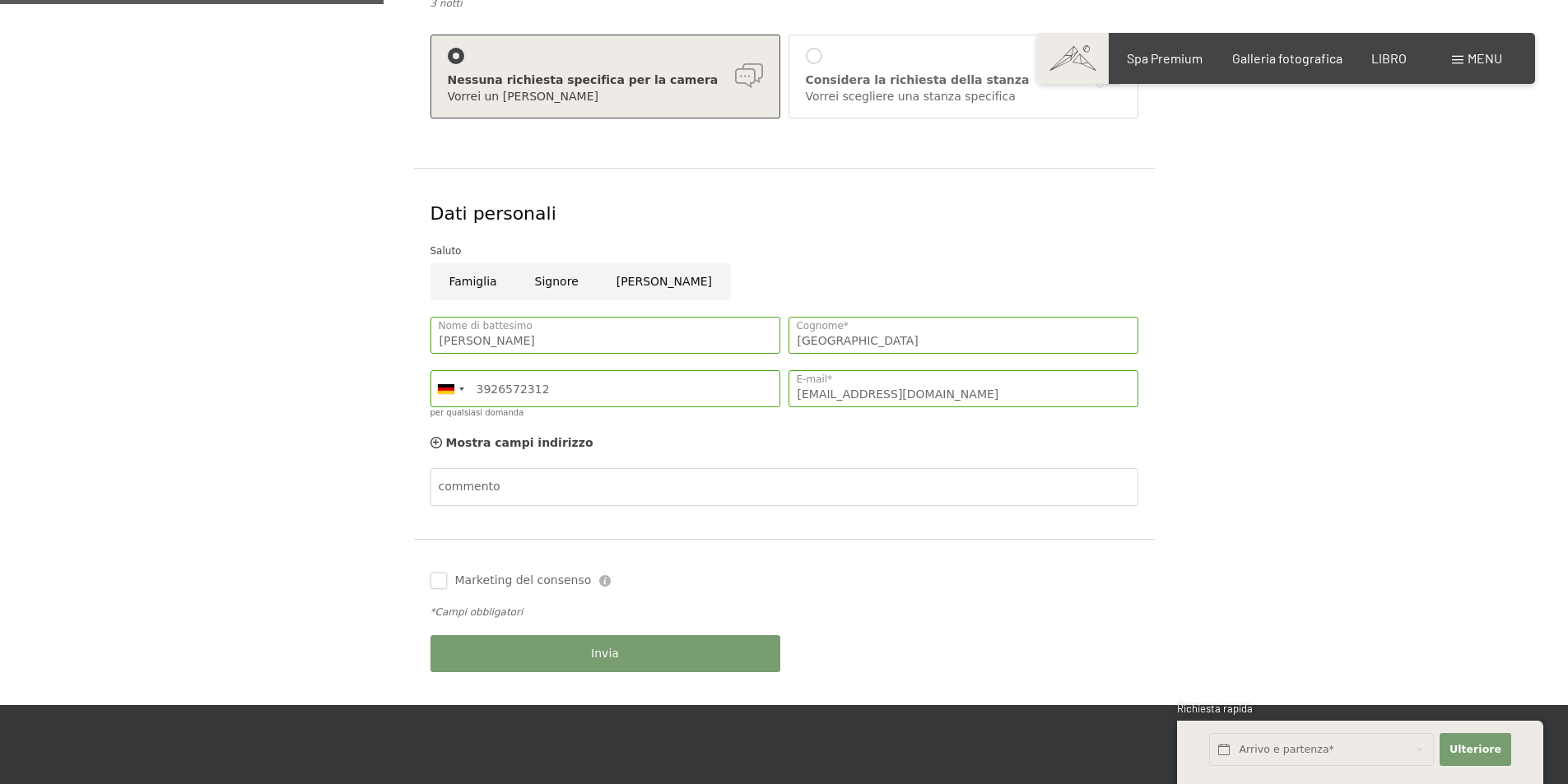
scroll to position [494, 0]
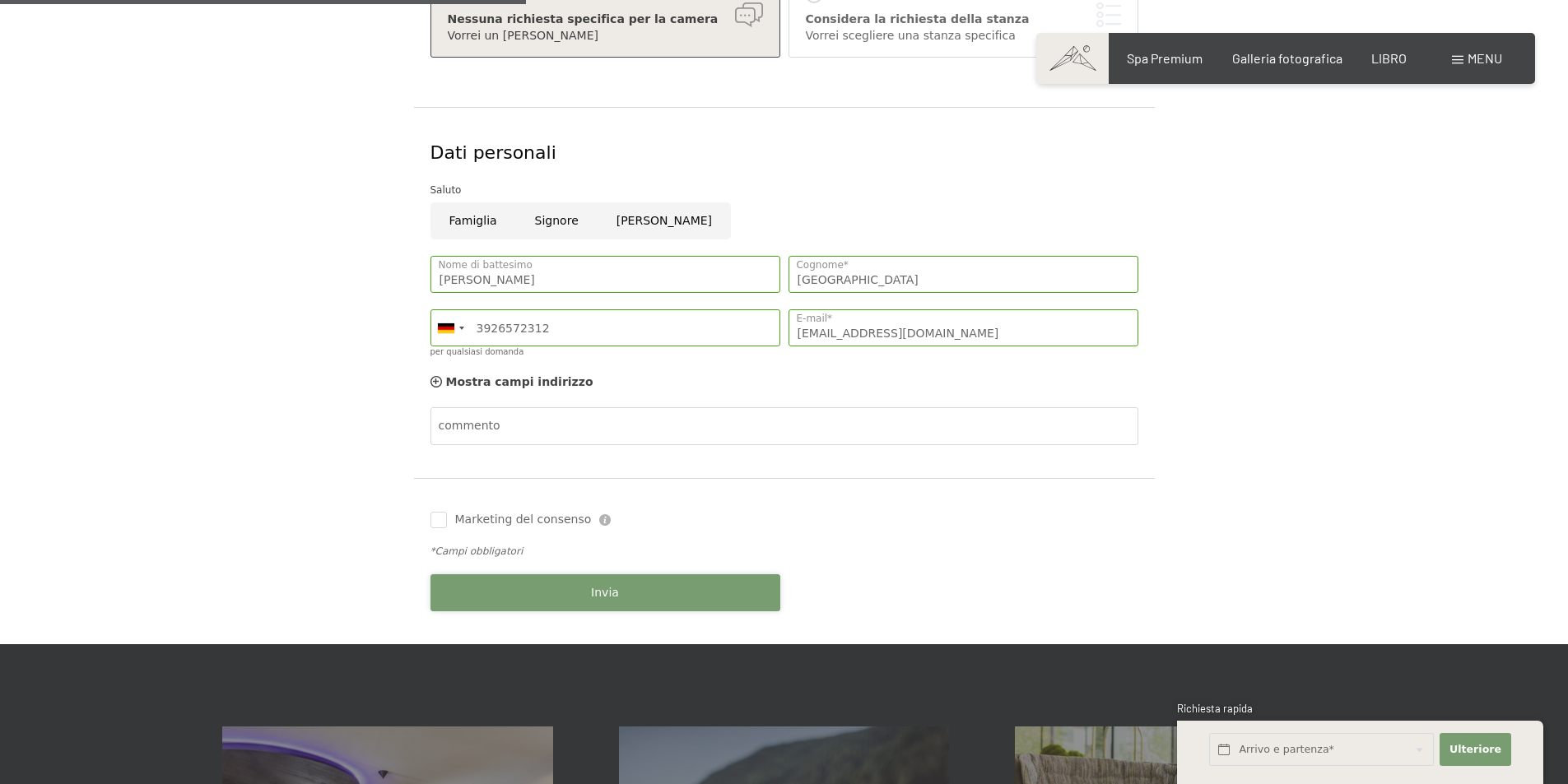
click at [609, 590] on font "Invia" at bounding box center [604, 592] width 28 height 13
